Goal: Information Seeking & Learning: Learn about a topic

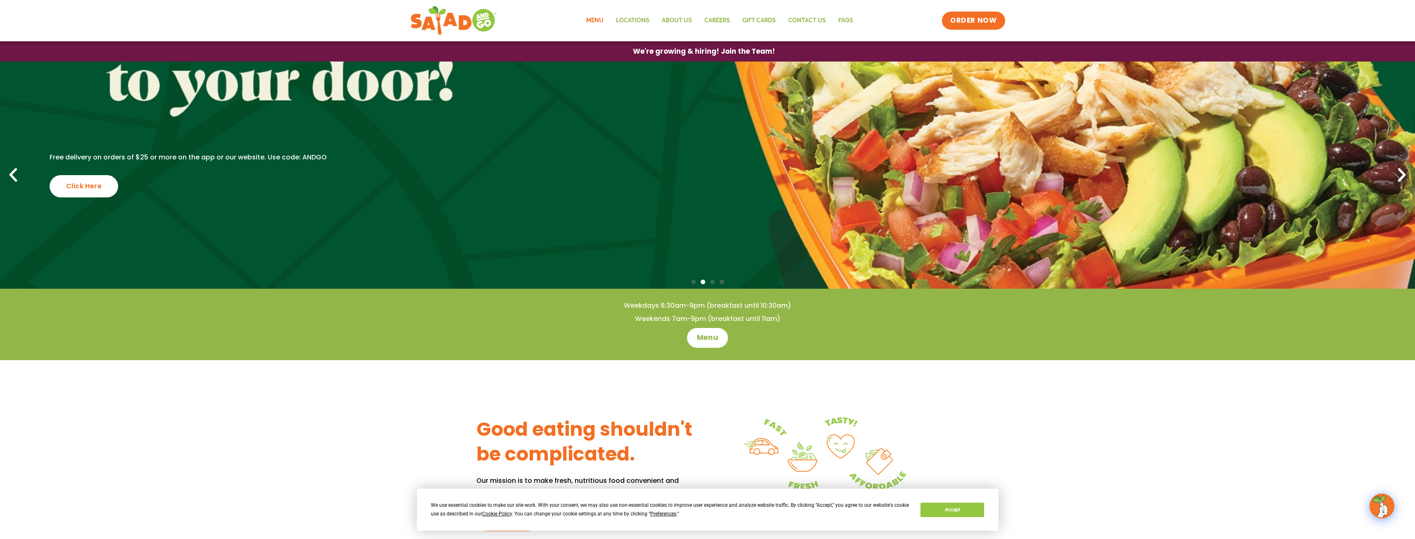
click at [590, 20] on link "Menu" at bounding box center [595, 20] width 30 height 19
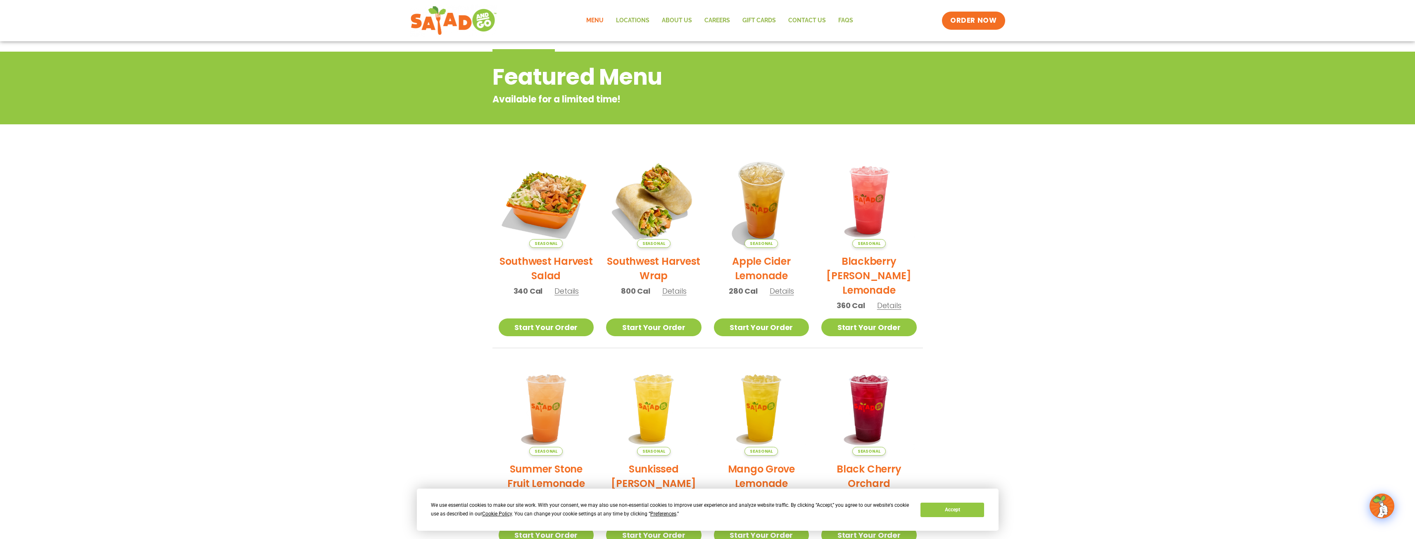
scroll to position [83, 0]
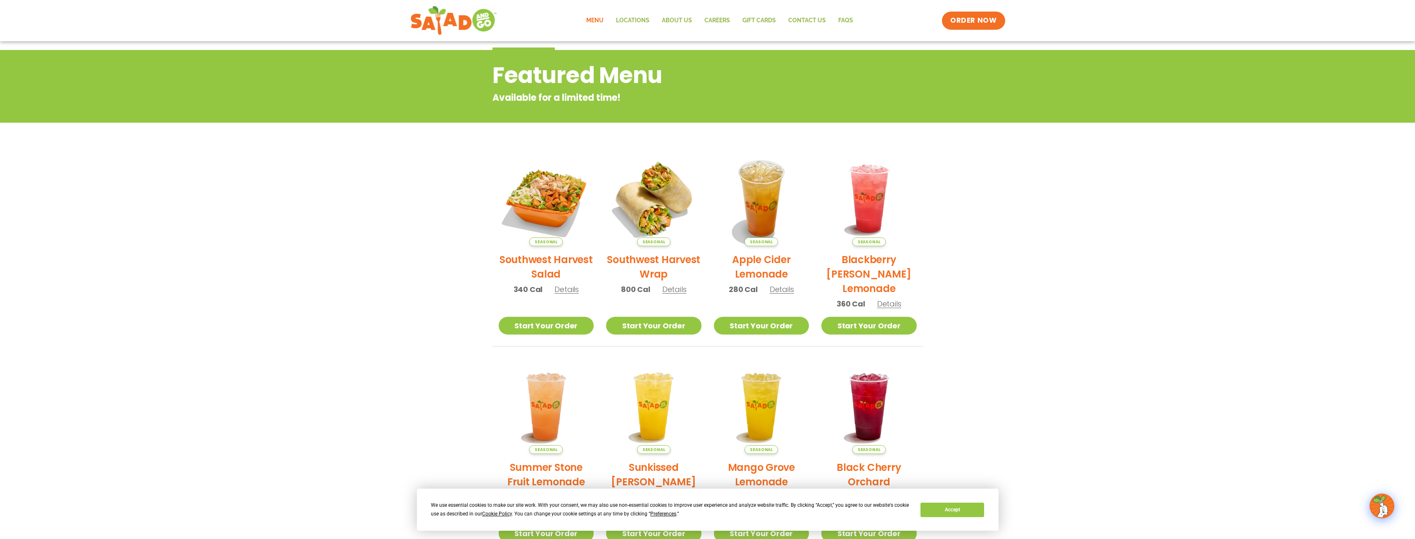
click at [671, 286] on span "Details" at bounding box center [674, 289] width 24 height 10
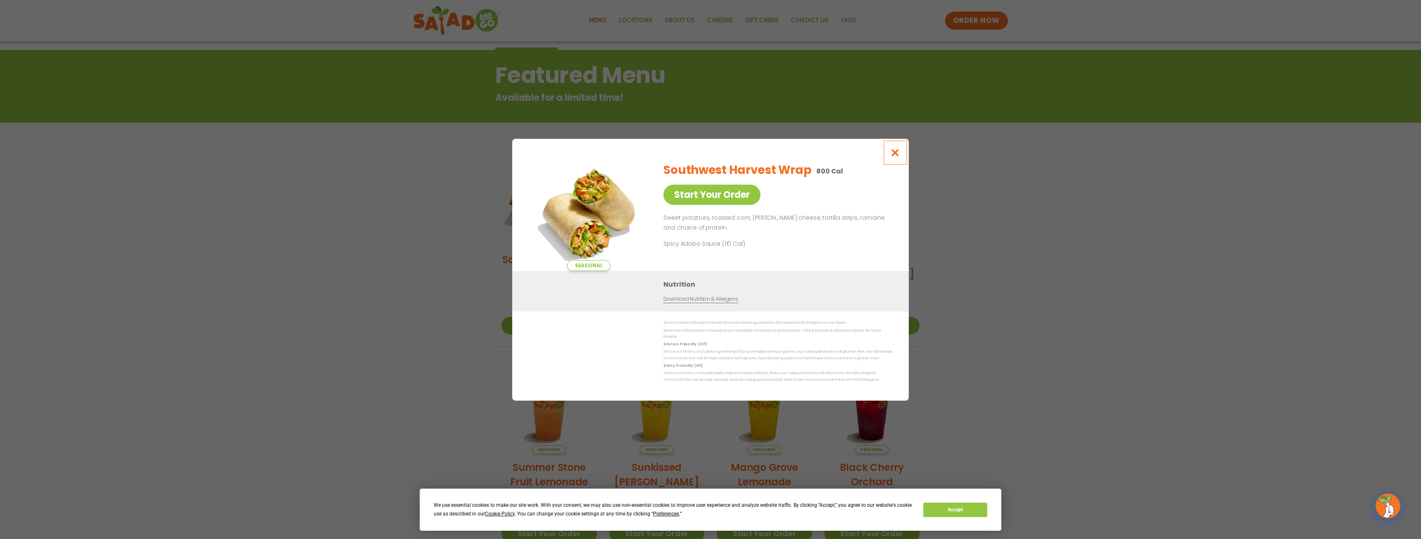
click at [900, 157] on icon "Close modal" at bounding box center [895, 152] width 10 height 9
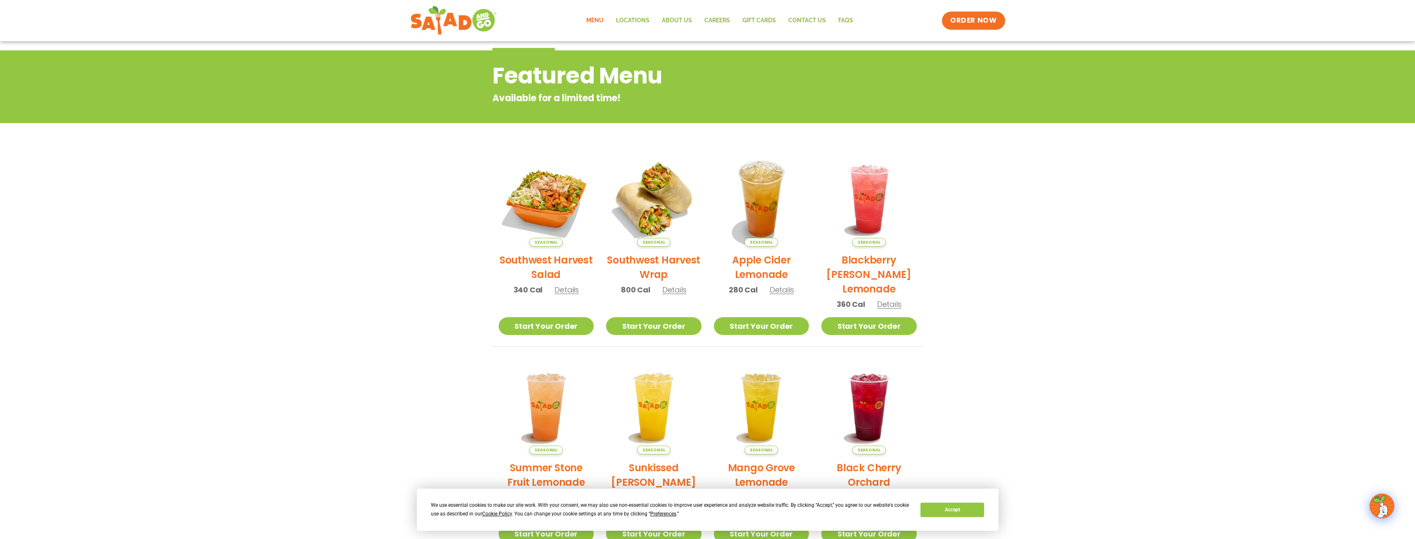
scroll to position [57, 0]
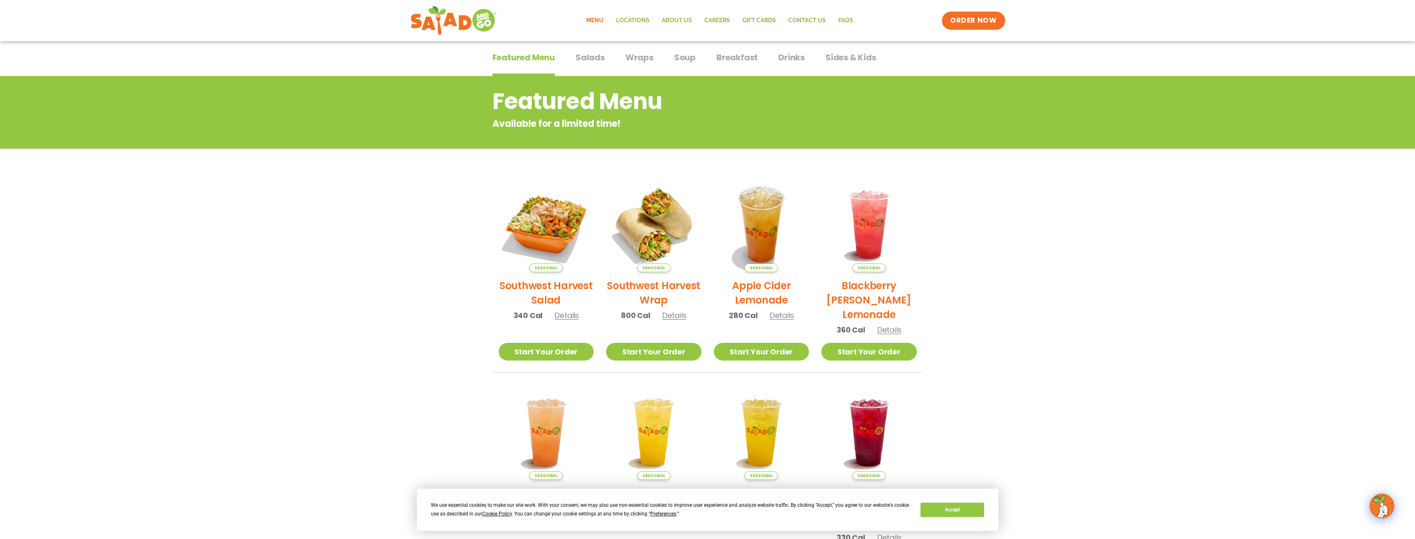
click at [638, 60] on span "Wraps" at bounding box center [640, 57] width 28 height 12
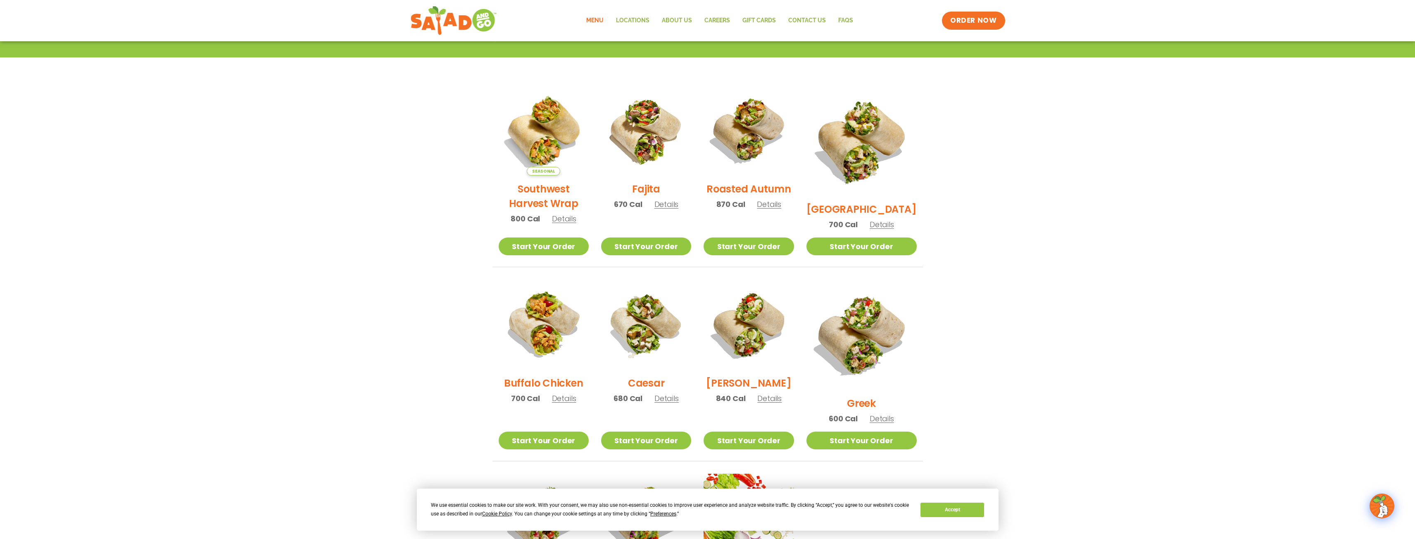
scroll to position [181, 0]
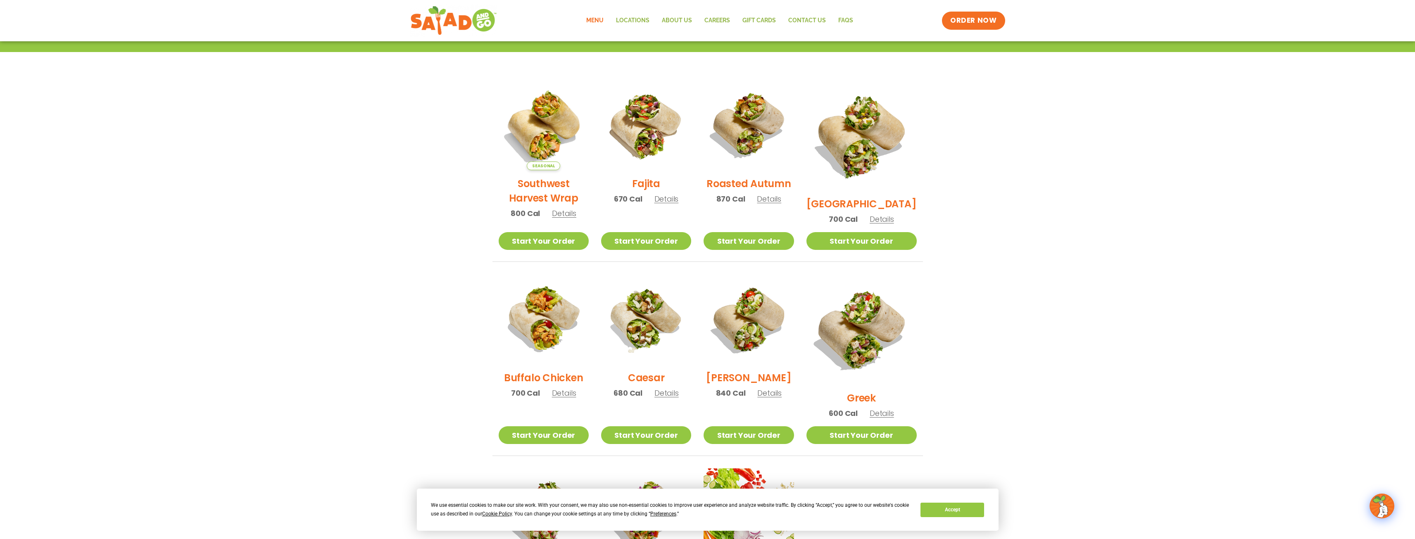
click at [576, 398] on span "Details" at bounding box center [564, 393] width 24 height 10
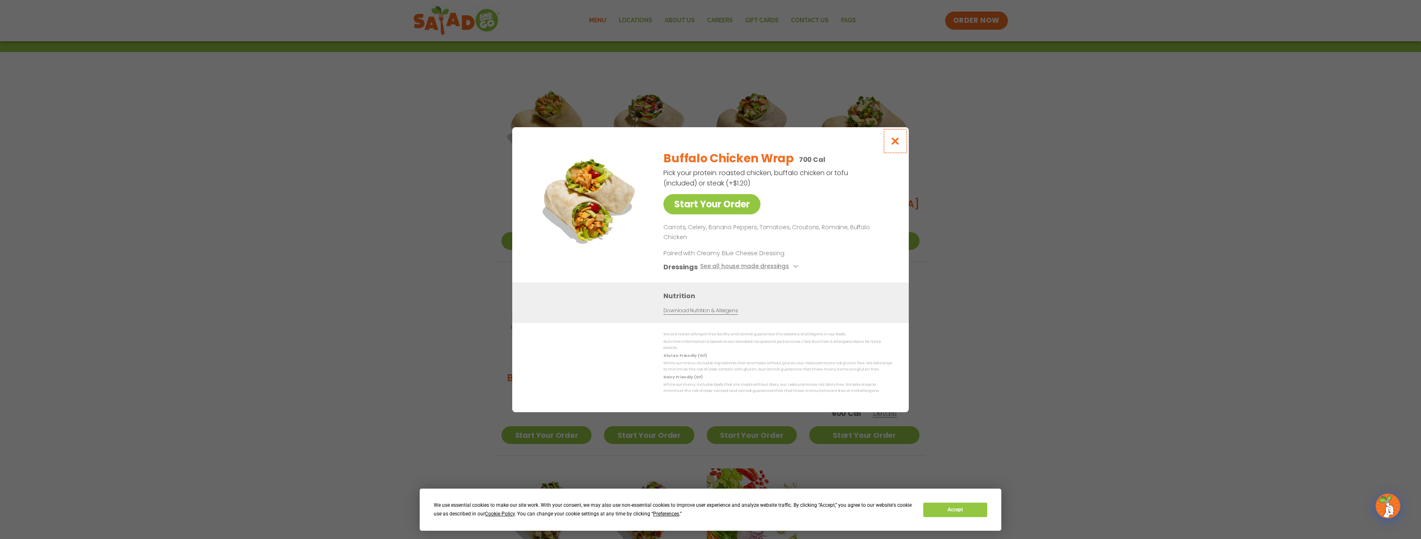
click at [891, 145] on icon "Close modal" at bounding box center [895, 141] width 10 height 9
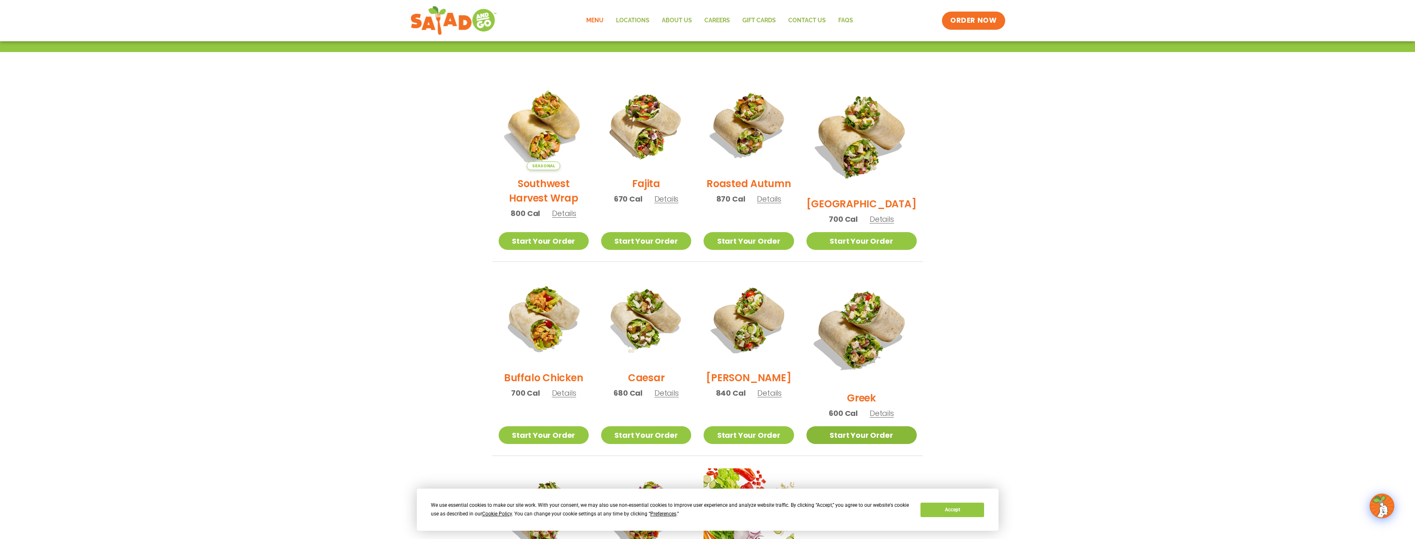
scroll to position [222, 0]
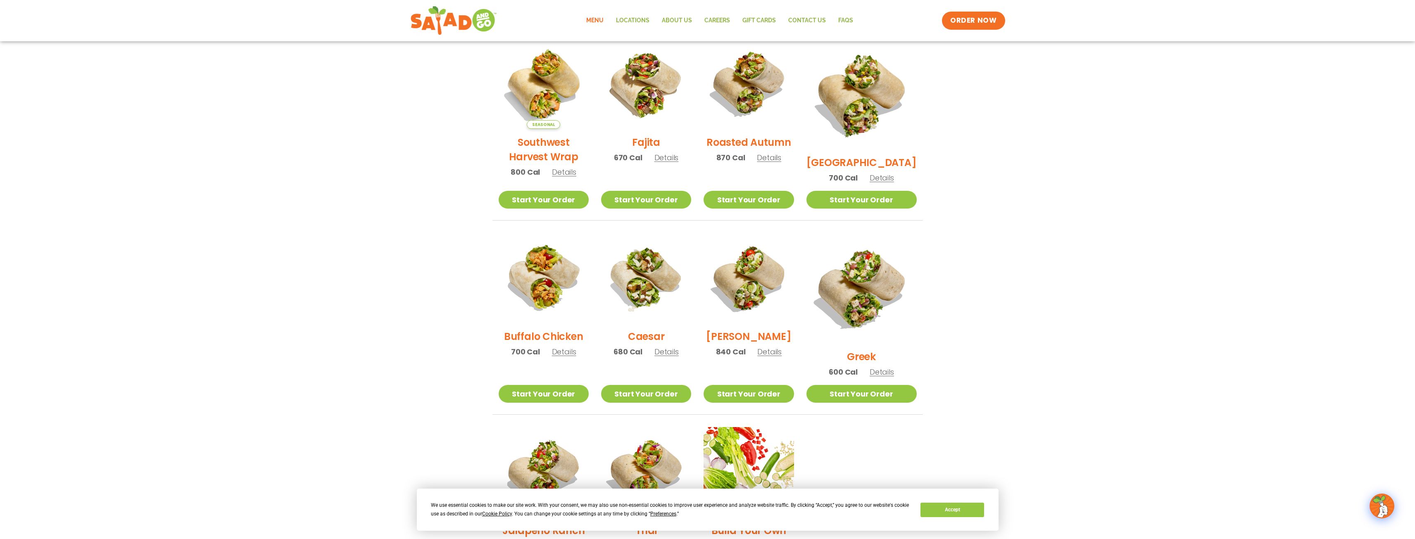
click at [675, 356] on span "Details" at bounding box center [667, 352] width 24 height 10
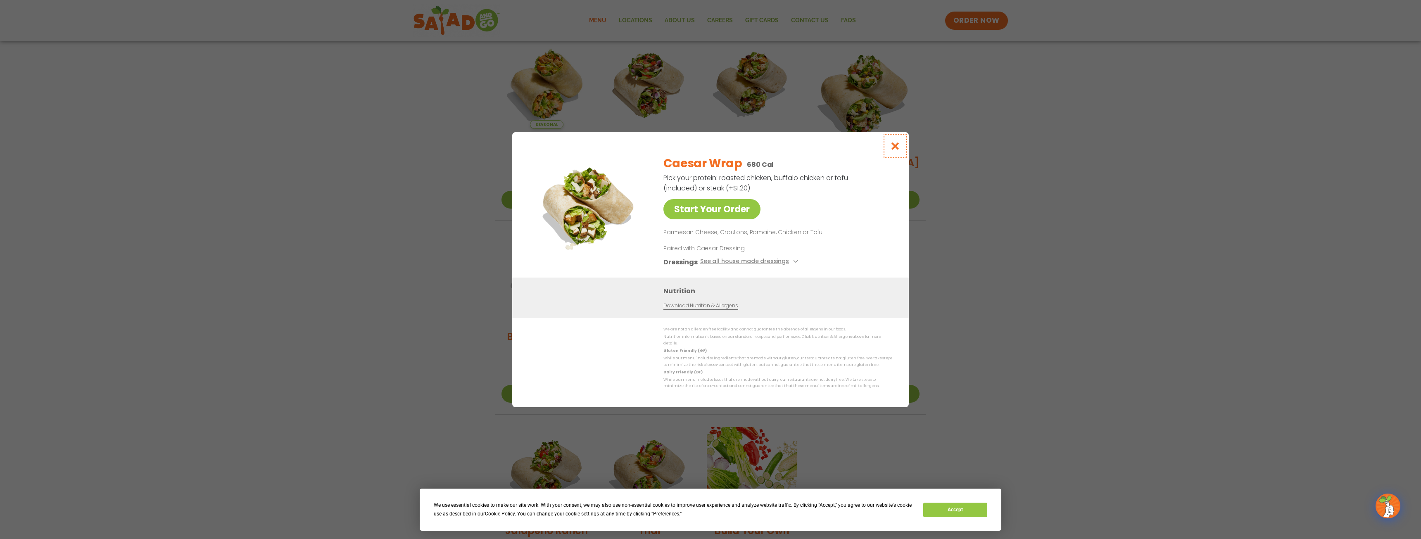
click at [901, 149] on button "Close modal" at bounding box center [895, 146] width 27 height 28
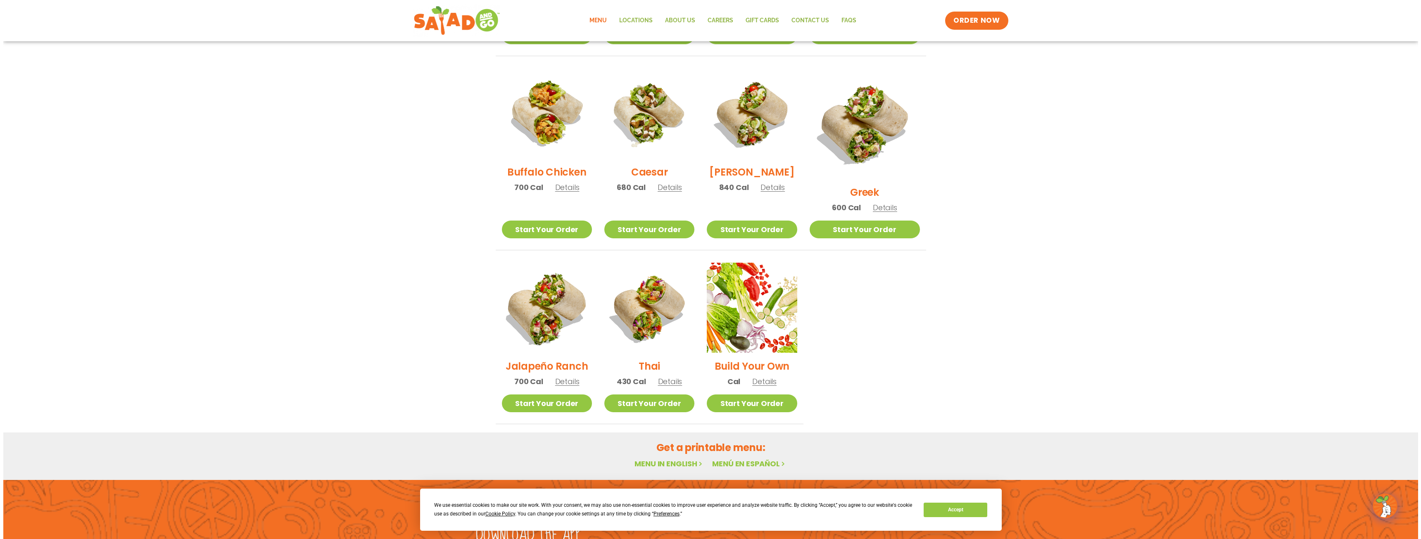
scroll to position [387, 0]
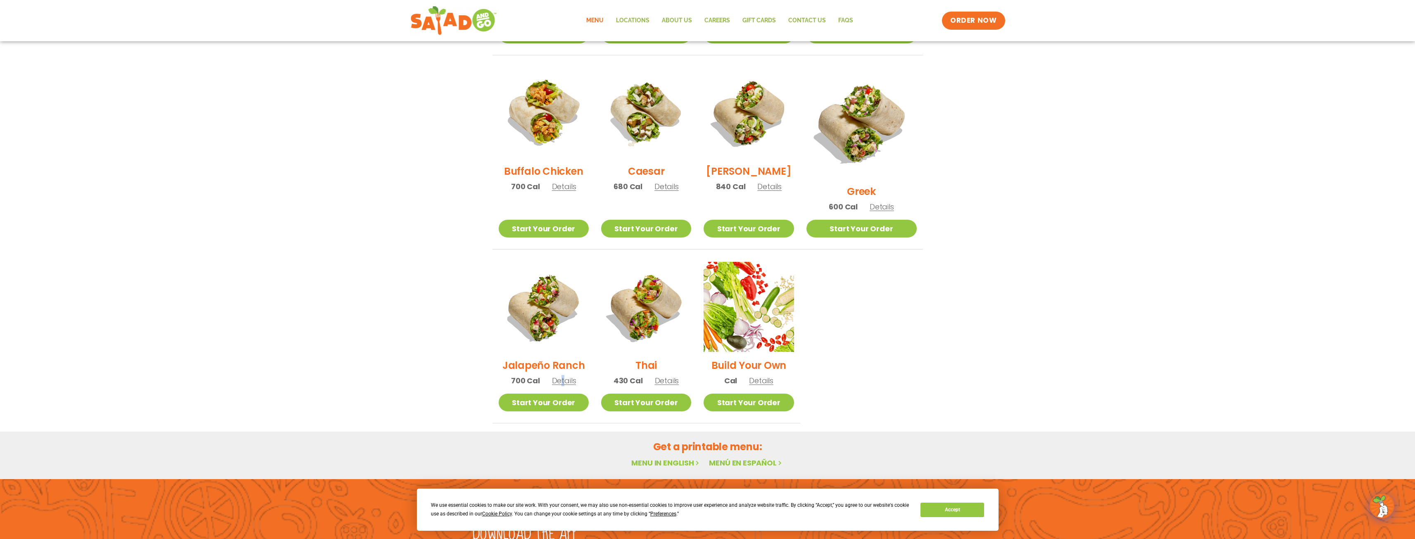
click at [565, 376] on span "Details" at bounding box center [564, 381] width 24 height 10
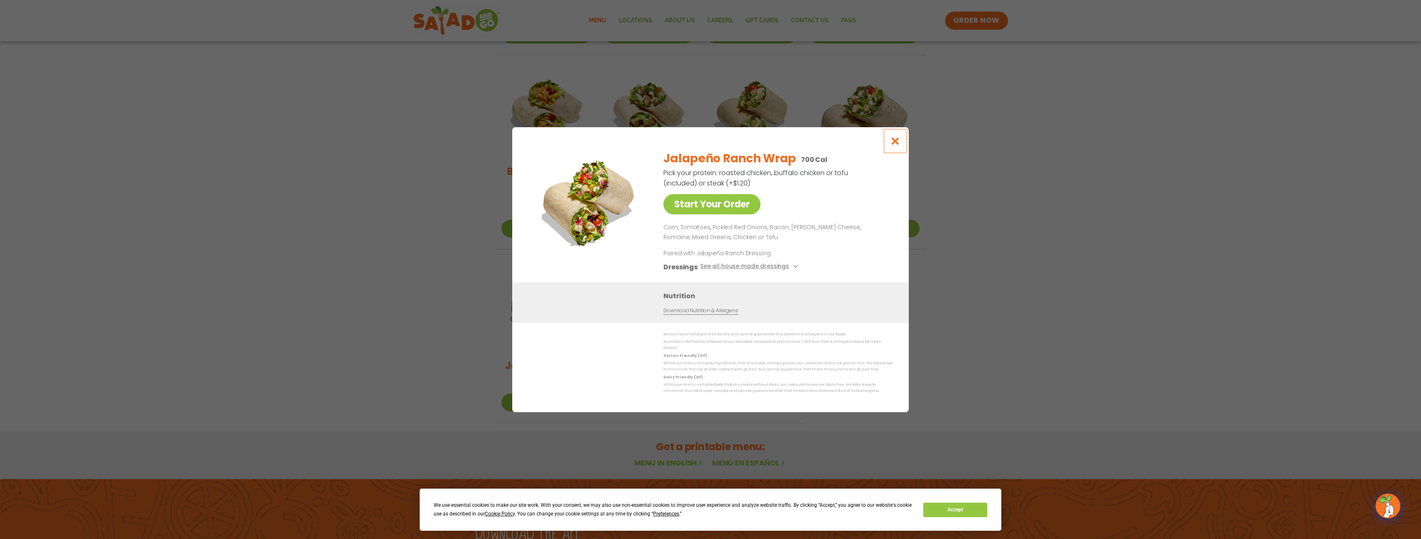
click at [894, 140] on icon "Close modal" at bounding box center [895, 141] width 10 height 9
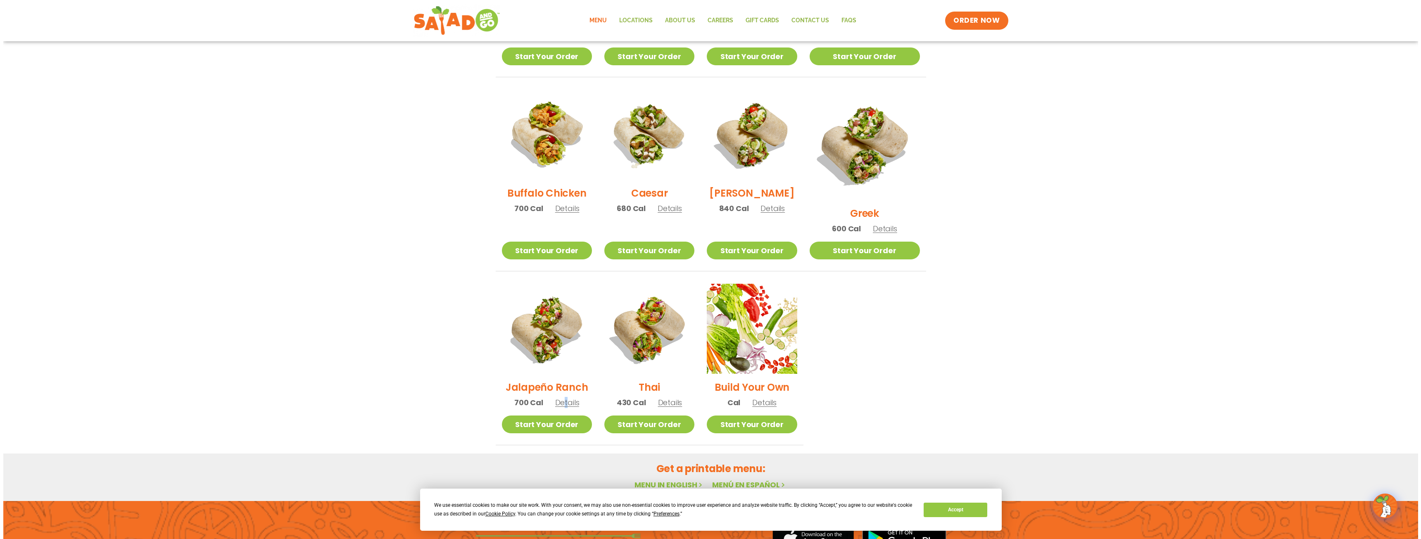
scroll to position [385, 0]
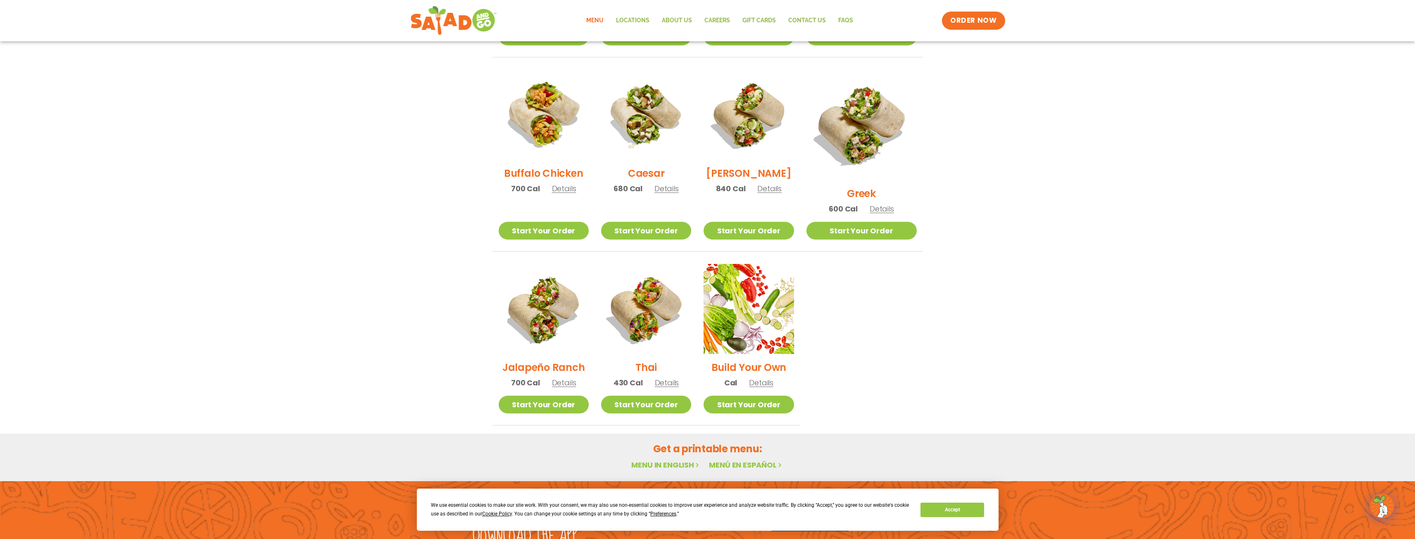
click at [774, 378] on span "Details" at bounding box center [761, 383] width 24 height 10
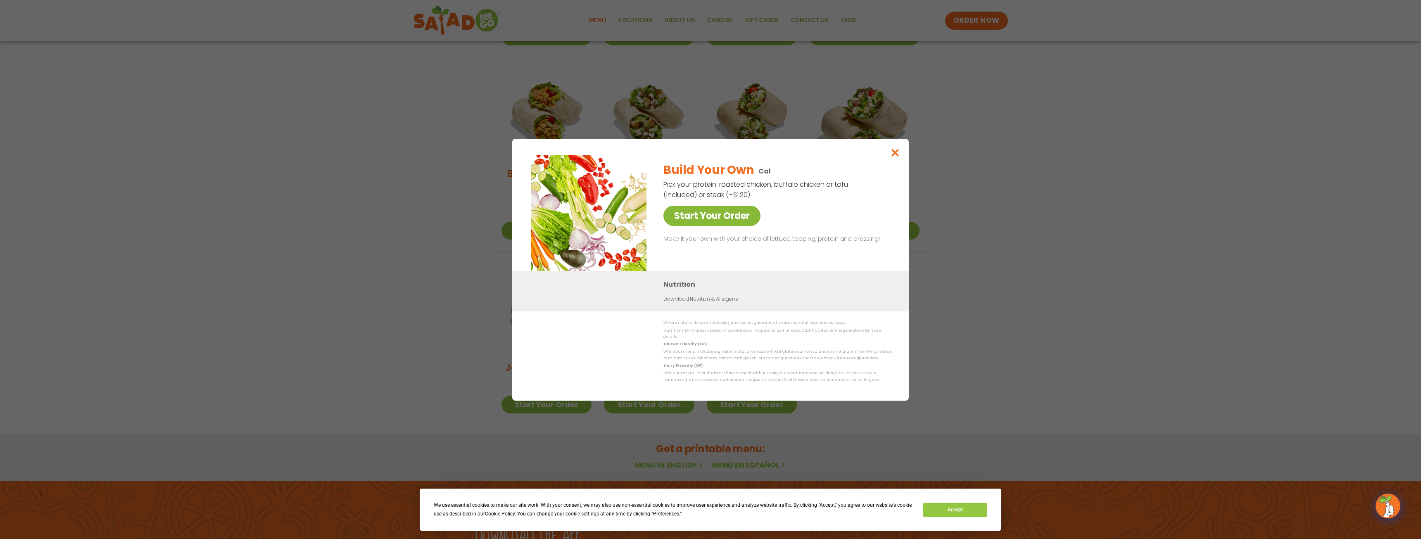
click at [731, 220] on link "Start Your Order" at bounding box center [712, 216] width 97 height 20
